Goal: Task Accomplishment & Management: Manage account settings

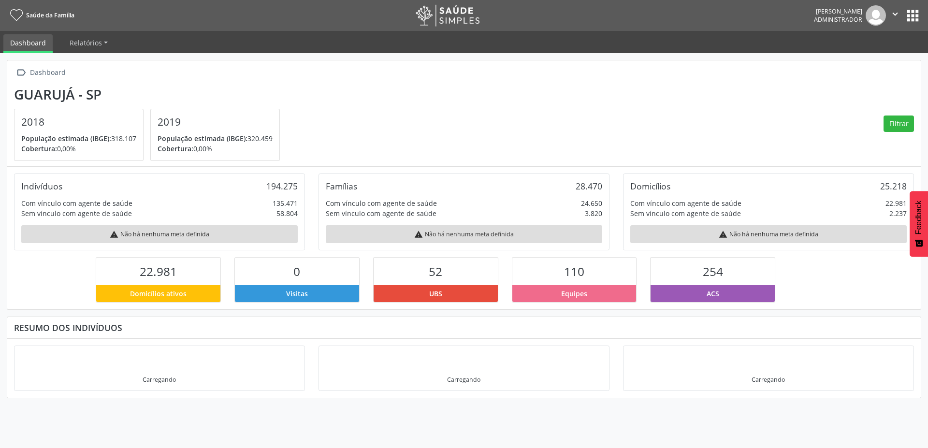
click at [515, 101] on section "Guarujá - SP 2018 População estimada (IBGE): 318.107 Cobertura: 0,00% 2019 Popu…" at bounding box center [464, 124] width 900 height 75
click at [897, 18] on icon "" at bounding box center [895, 14] width 11 height 11
click at [857, 63] on link "Sair" at bounding box center [870, 59] width 67 height 14
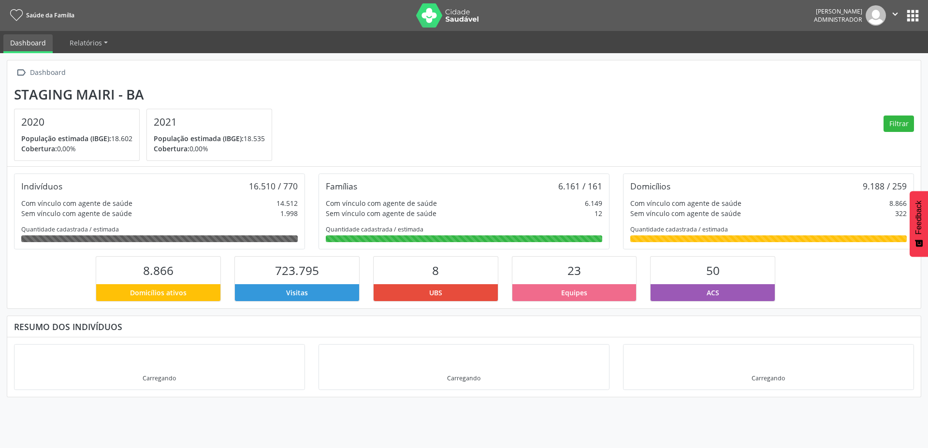
click at [918, 14] on button "apps" at bounding box center [912, 15] width 17 height 17
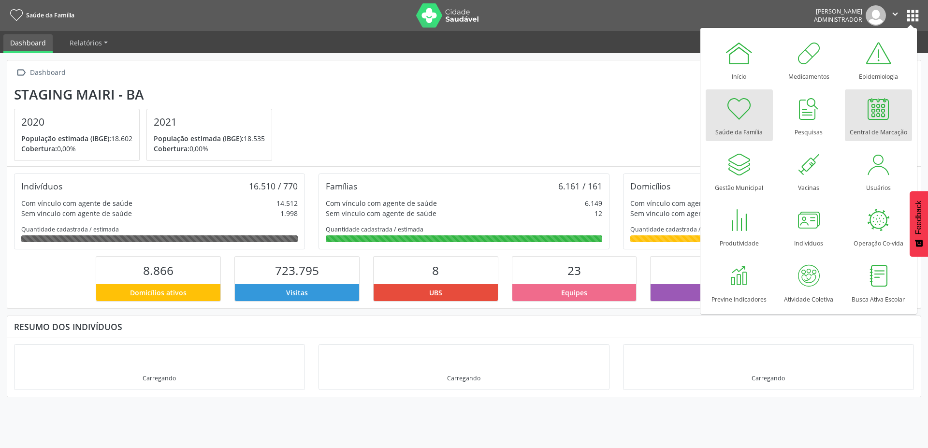
click at [873, 102] on div at bounding box center [878, 108] width 29 height 29
